Goal: Communication & Community: Answer question/provide support

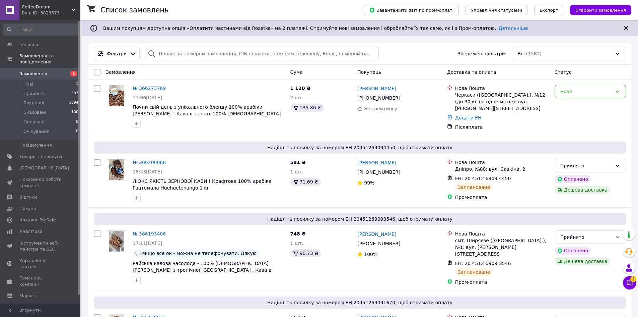
click at [629, 286] on button "Чат з покупцем 2" at bounding box center [629, 282] width 13 height 13
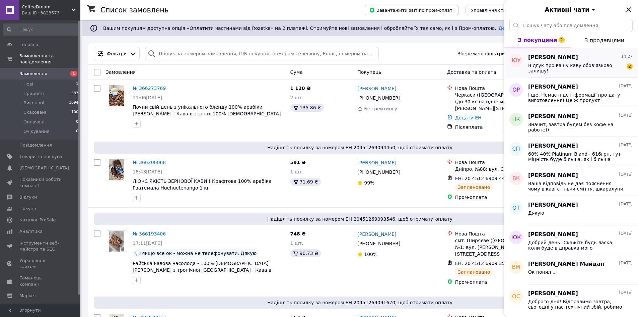
click at [573, 66] on span "Відгук про вашу каву обов'язково залишу!" at bounding box center [575, 68] width 95 height 11
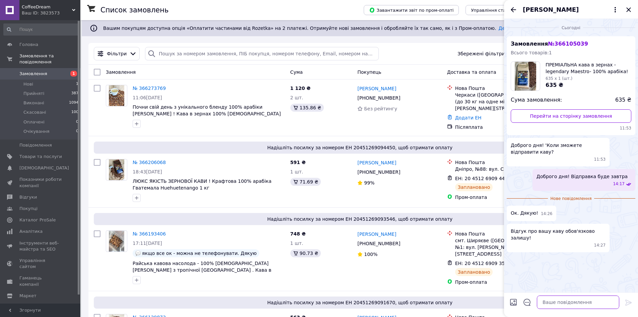
click at [573, 300] on textarea at bounding box center [578, 301] width 82 height 13
type textarea "Дякую! )"
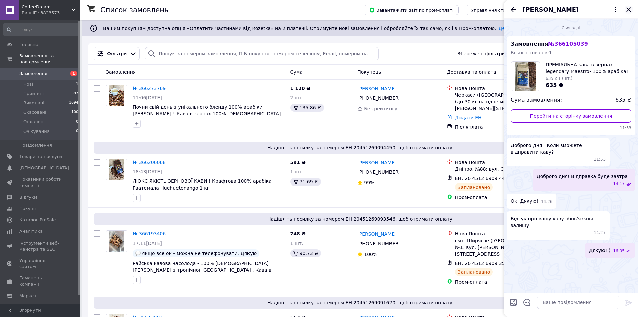
click at [630, 10] on icon "Закрити" at bounding box center [629, 10] width 8 height 8
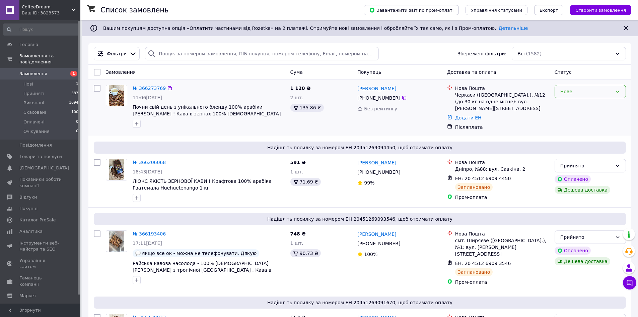
click at [609, 92] on div "Нове" at bounding box center [586, 91] width 52 height 7
click at [569, 131] on li "Скасовано" at bounding box center [590, 130] width 71 height 12
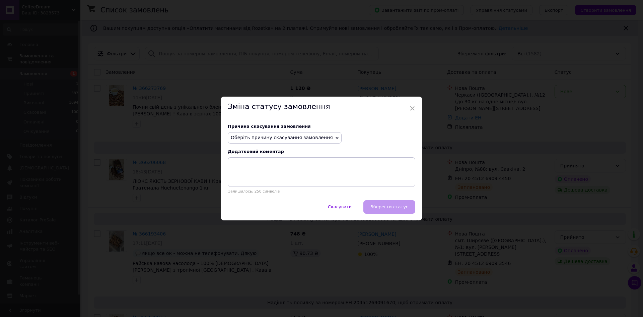
click at [317, 139] on span "Оберіть причину скасування замовлення" at bounding box center [282, 137] width 102 height 5
click at [270, 188] on li "Замовлення-дублікат" at bounding box center [284, 188] width 113 height 9
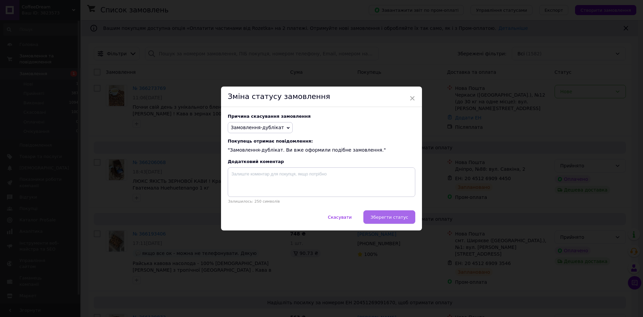
click at [400, 212] on button "Зберегти статус" at bounding box center [389, 216] width 52 height 13
